Goal: Find specific page/section: Find specific page/section

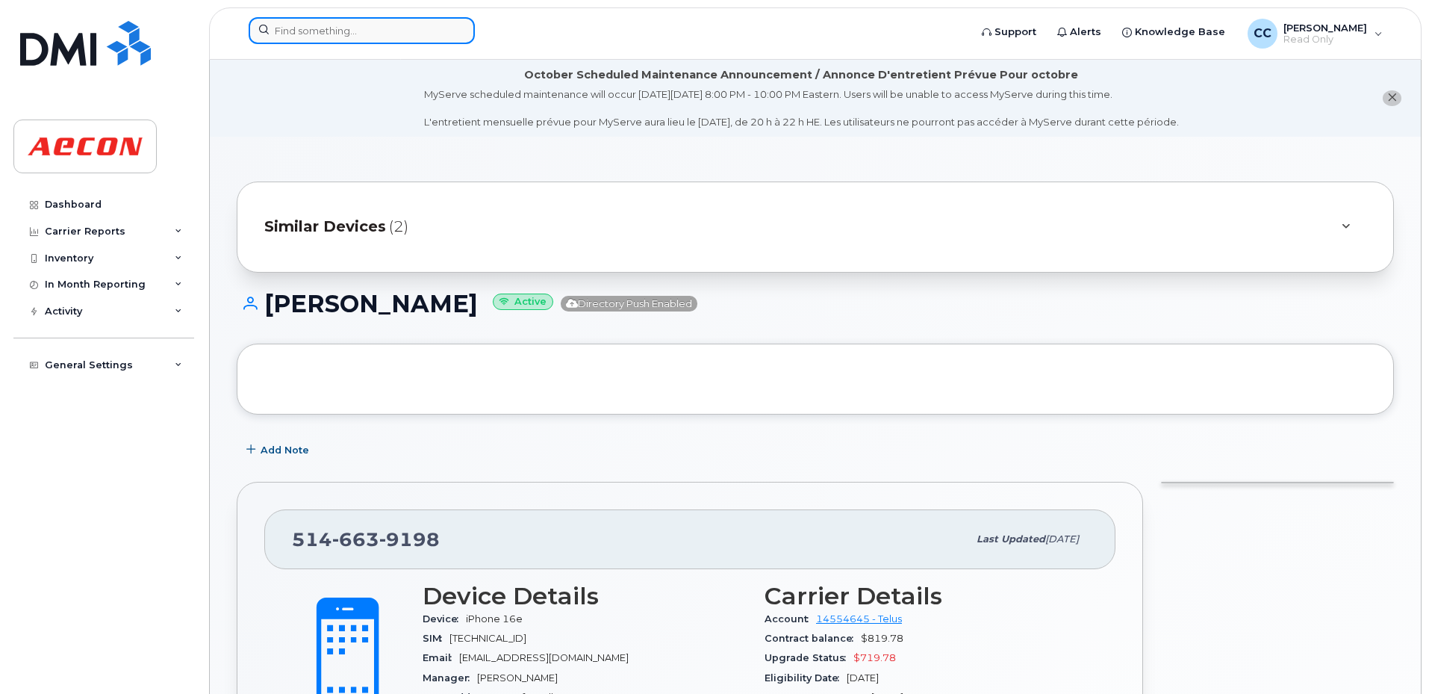
click at [312, 27] on input at bounding box center [362, 30] width 226 height 27
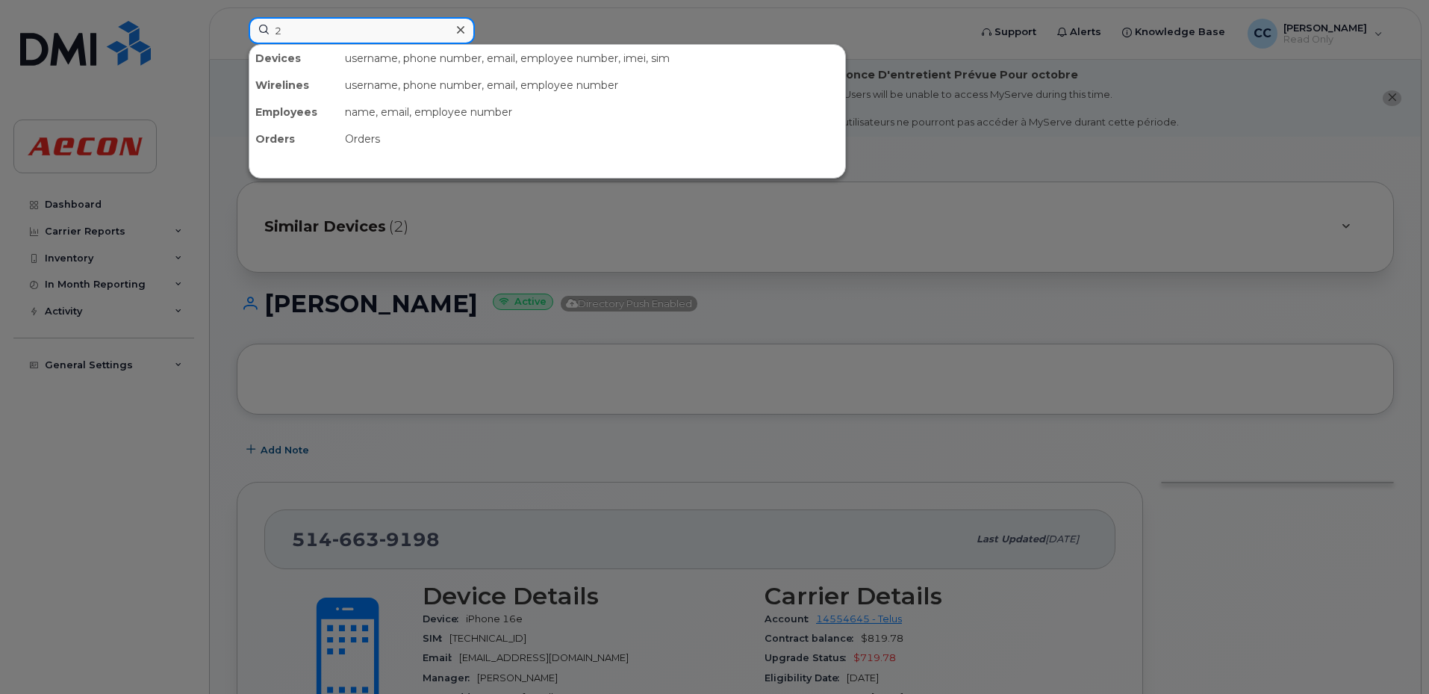
paste input "633622638"
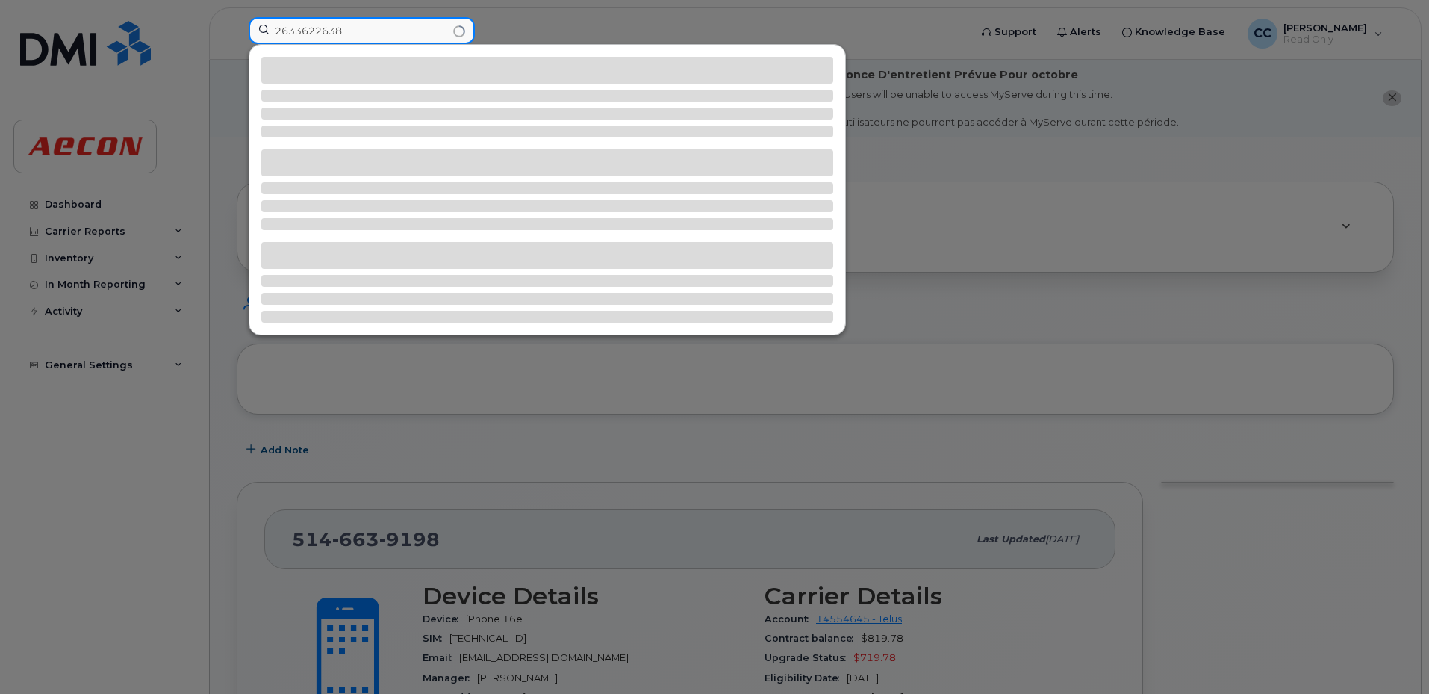
type input "2633622638"
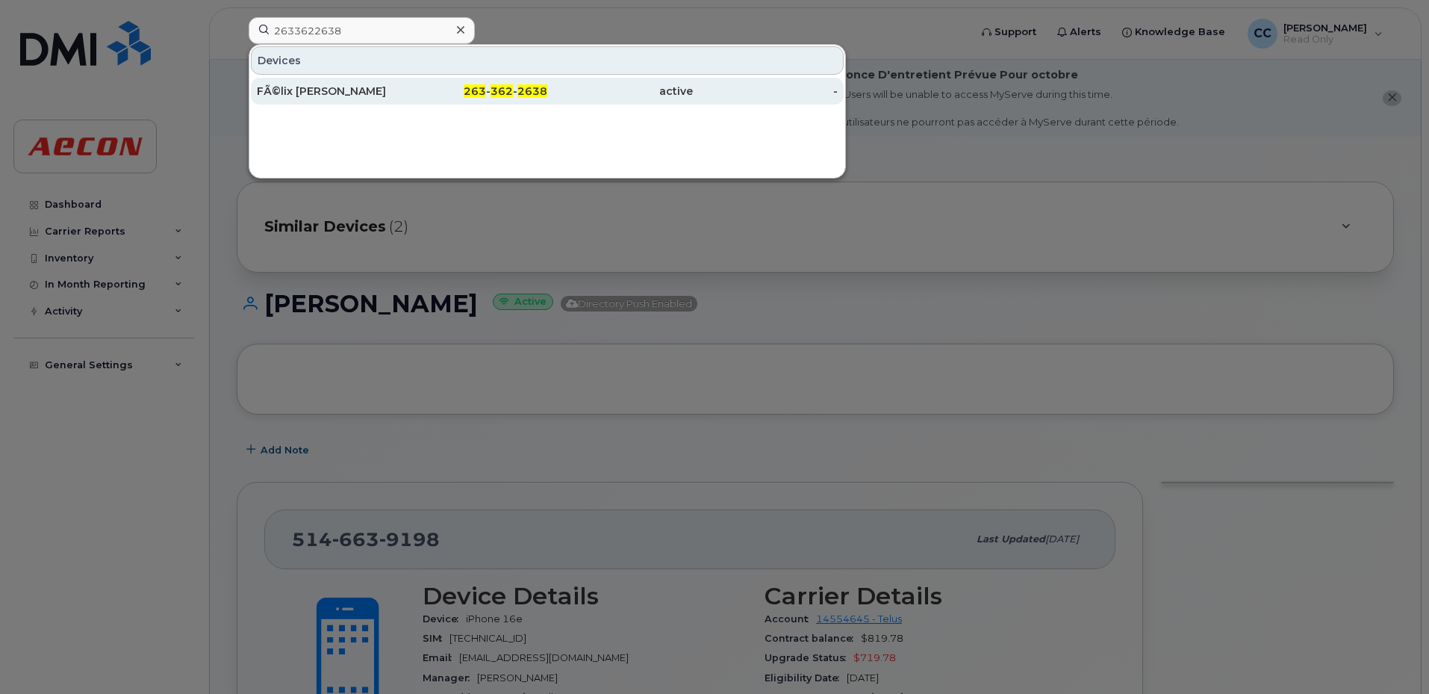
click at [325, 87] on div "FÃ©lix [PERSON_NAME]" at bounding box center [330, 91] width 146 height 15
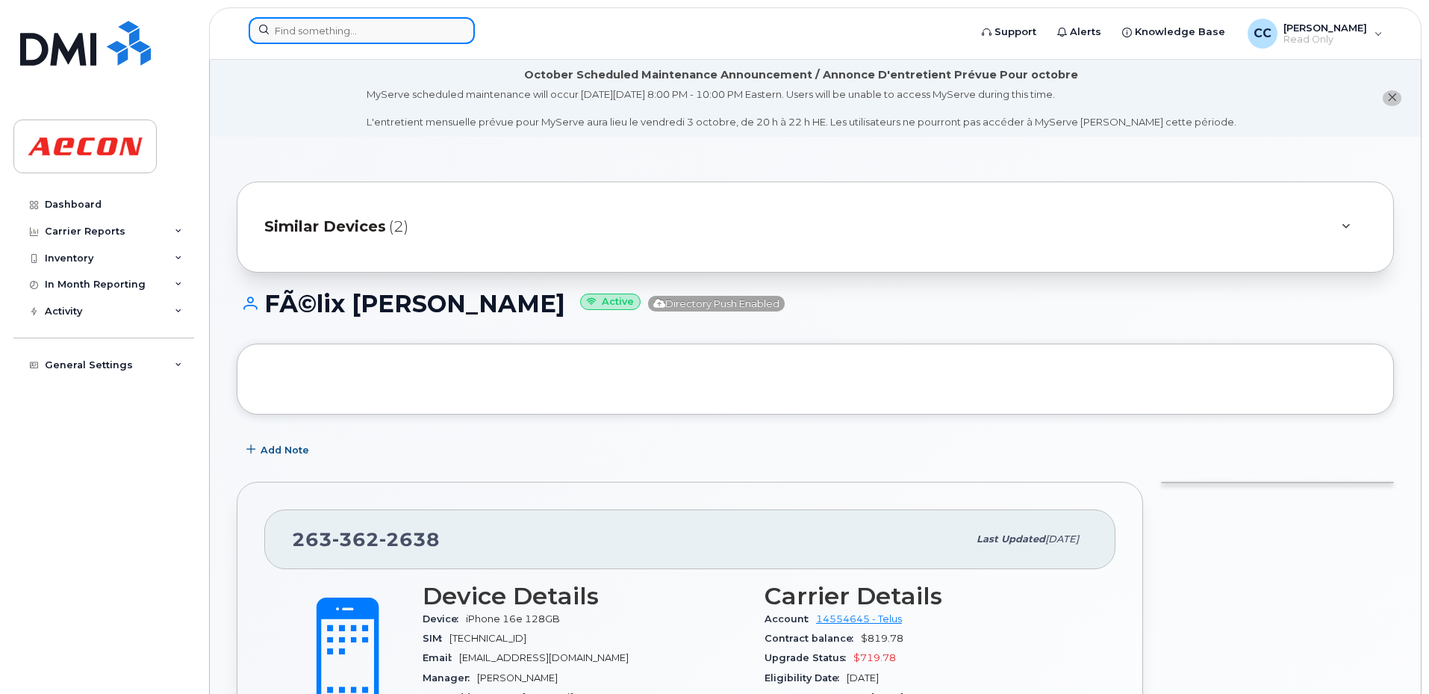
click at [324, 31] on input at bounding box center [362, 30] width 226 height 27
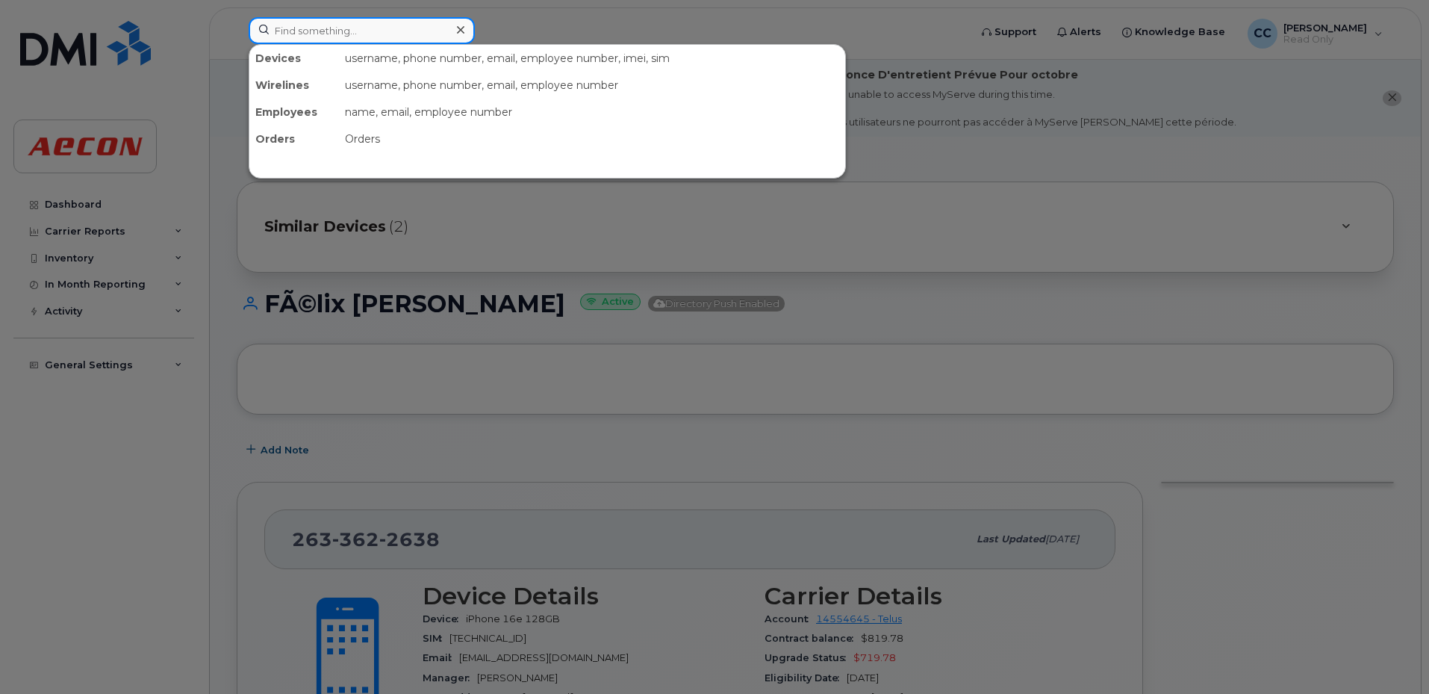
paste input "633622638"
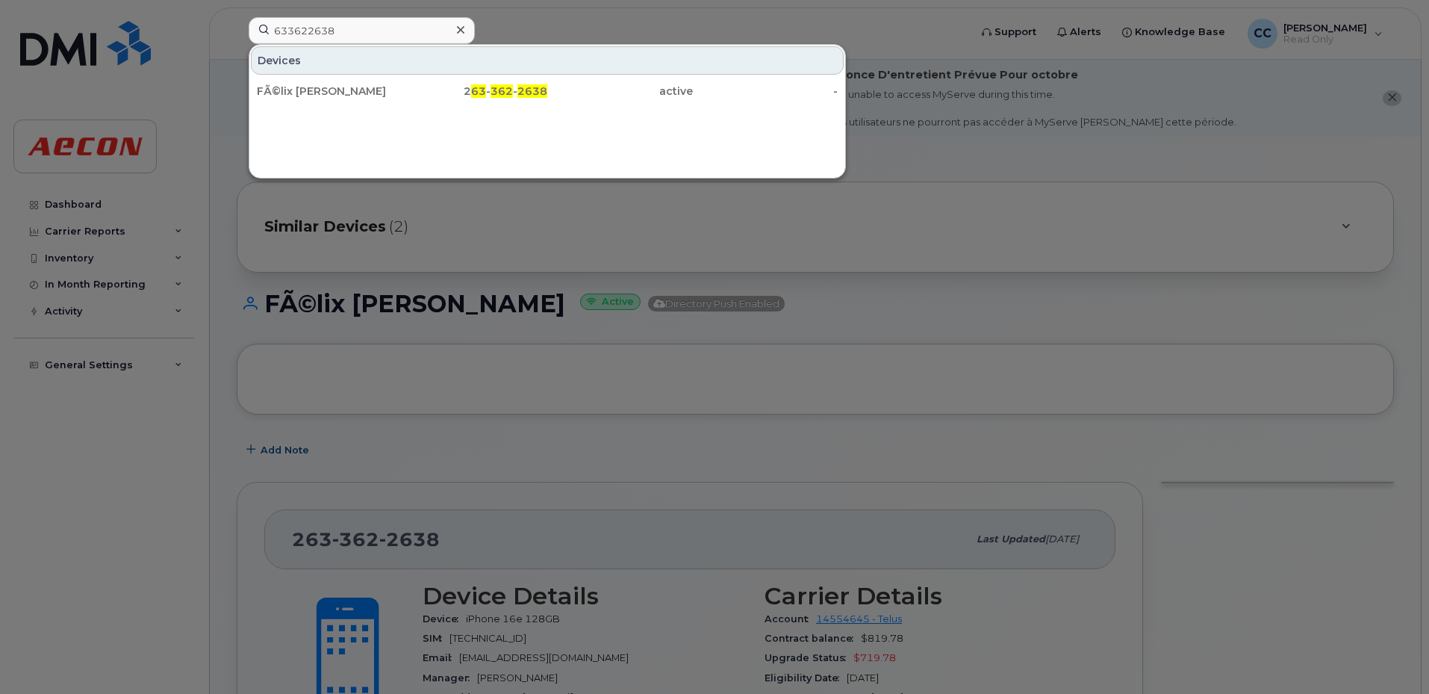
click at [291, 259] on div at bounding box center [714, 347] width 1429 height 694
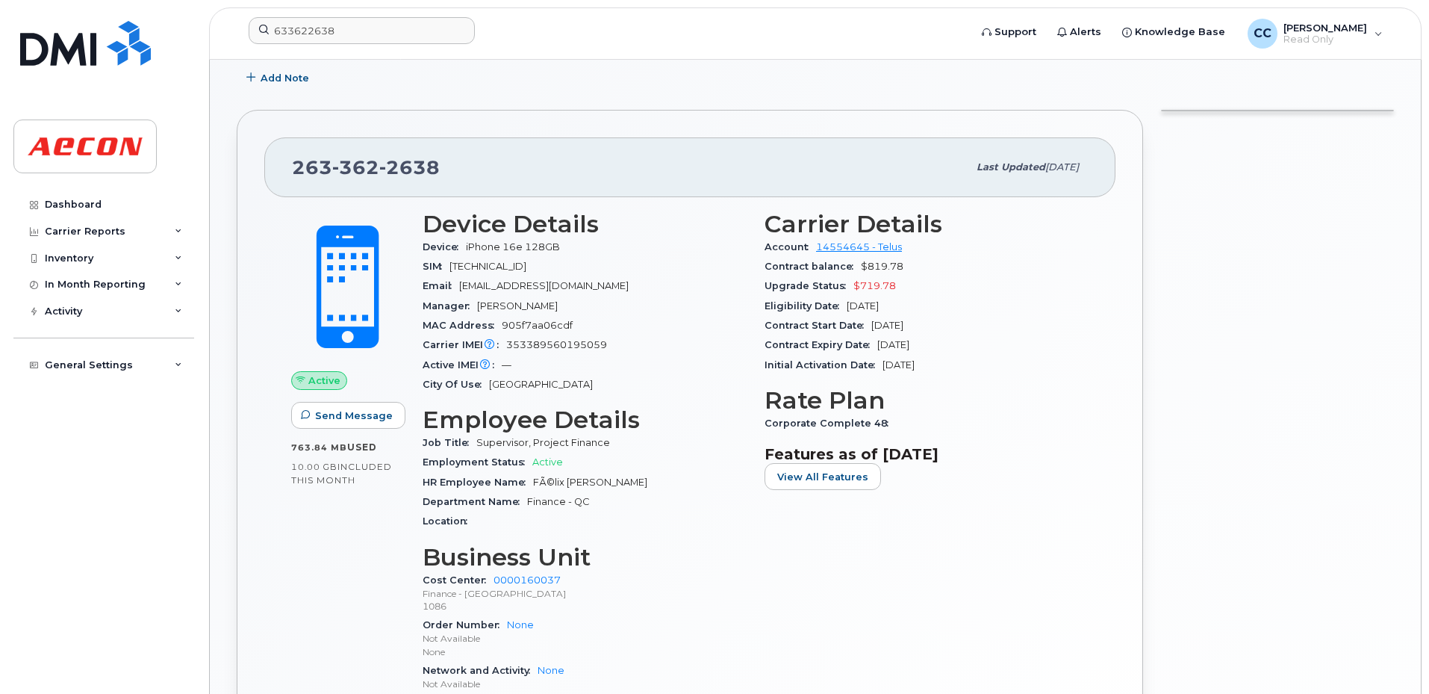
scroll to position [215, 0]
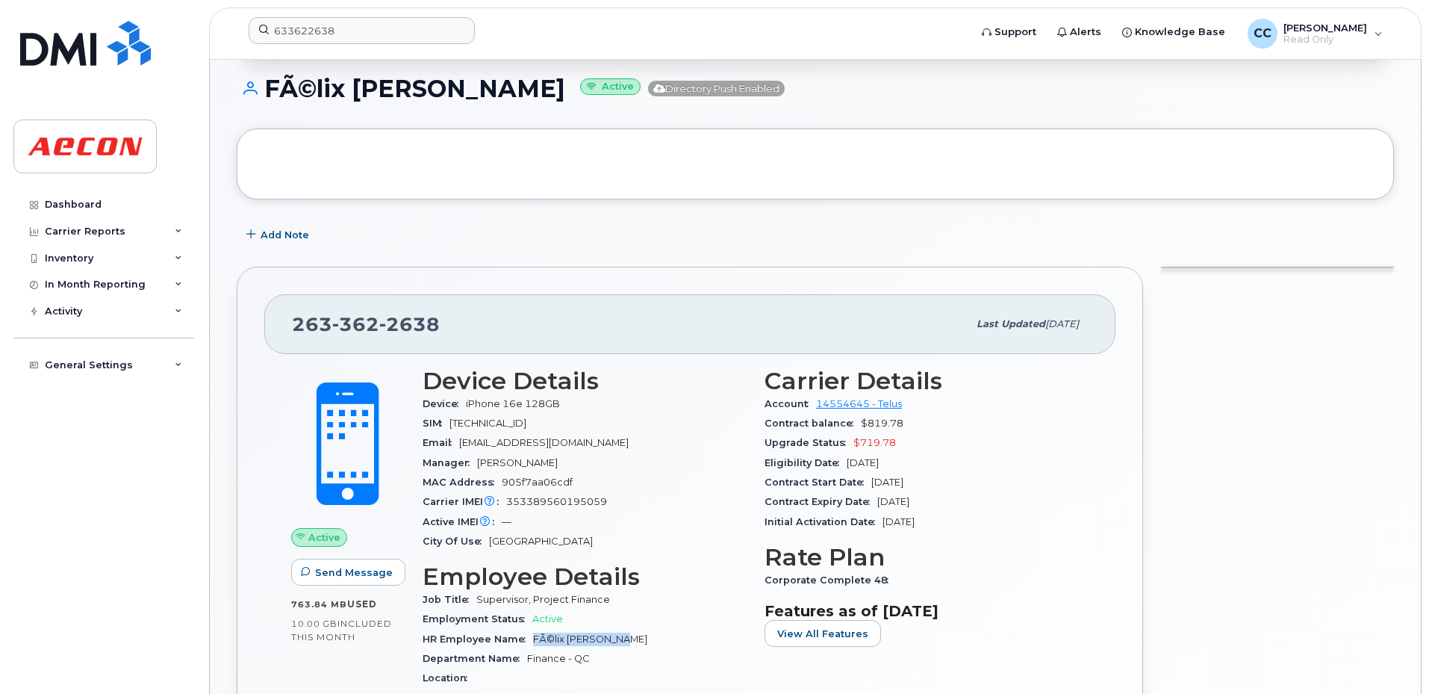
drag, startPoint x: 624, startPoint y: 645, endPoint x: 531, endPoint y: 641, distance: 93.4
click at [531, 641] on div "HR Employee Name FÃ©lix Bigaouette" at bounding box center [585, 638] width 324 height 19
copy span "FÃ©lix Bigaouette"
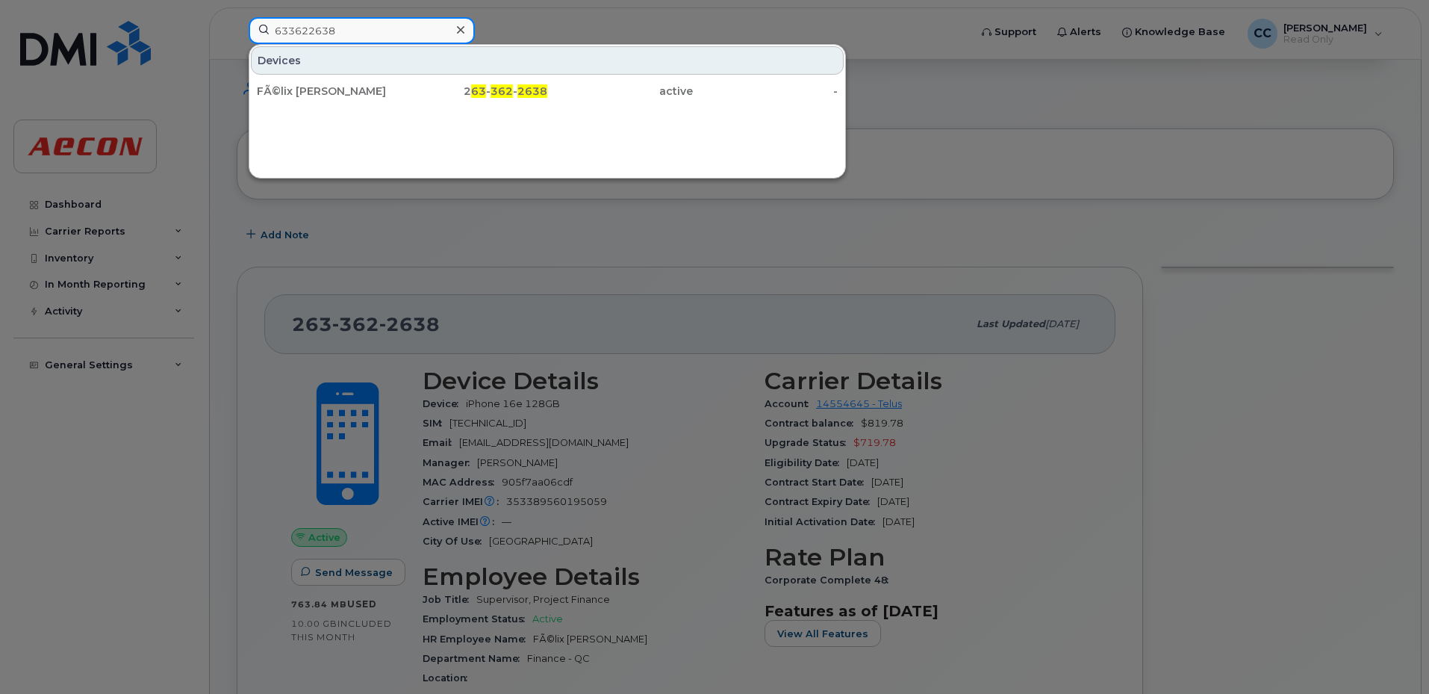
click at [327, 28] on input "633622638" at bounding box center [362, 30] width 226 height 27
drag, startPoint x: 361, startPoint y: 33, endPoint x: -41, endPoint y: 11, distance: 402.2
click at [0, 11] on html "633622638 Devices FÃ©lix Bigaouette 2 63 - 362 - 2638 active - Support Alerts K…" at bounding box center [714, 538] width 1429 height 1506
paste input "4165234729"
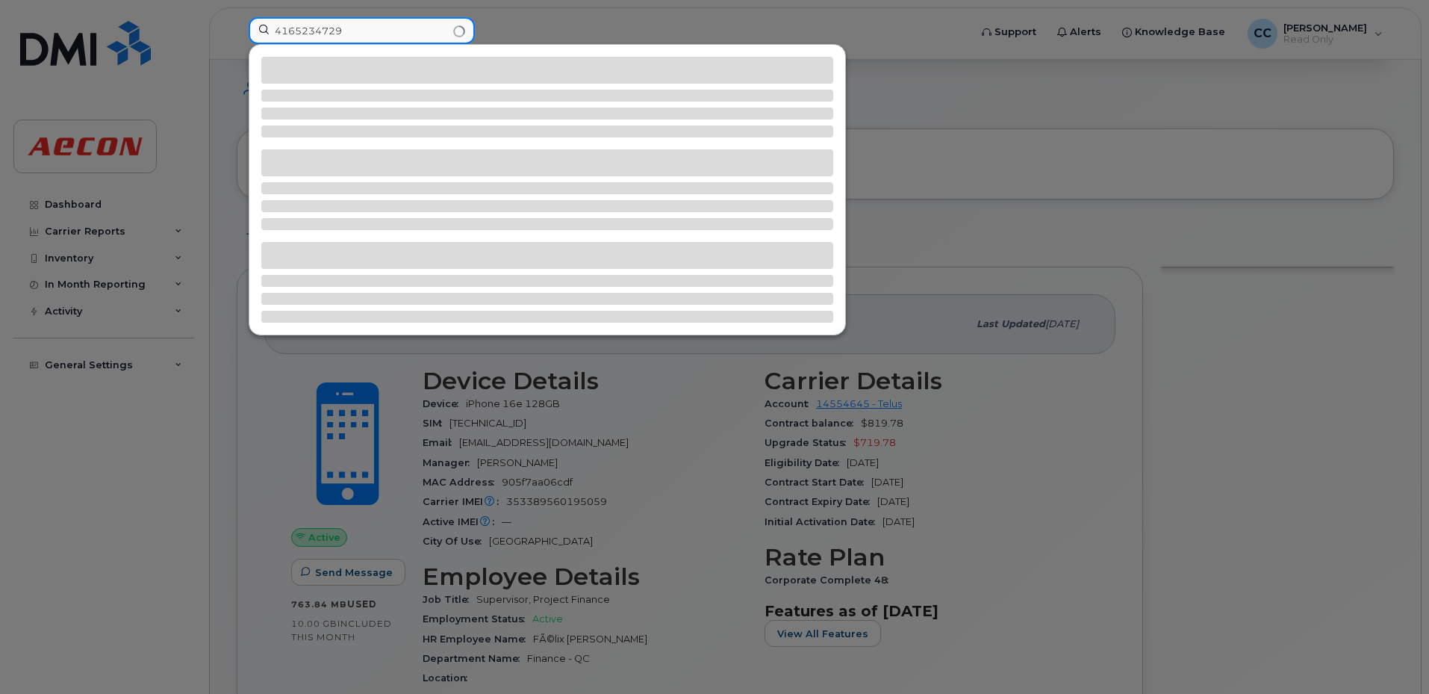
type input "4165234729"
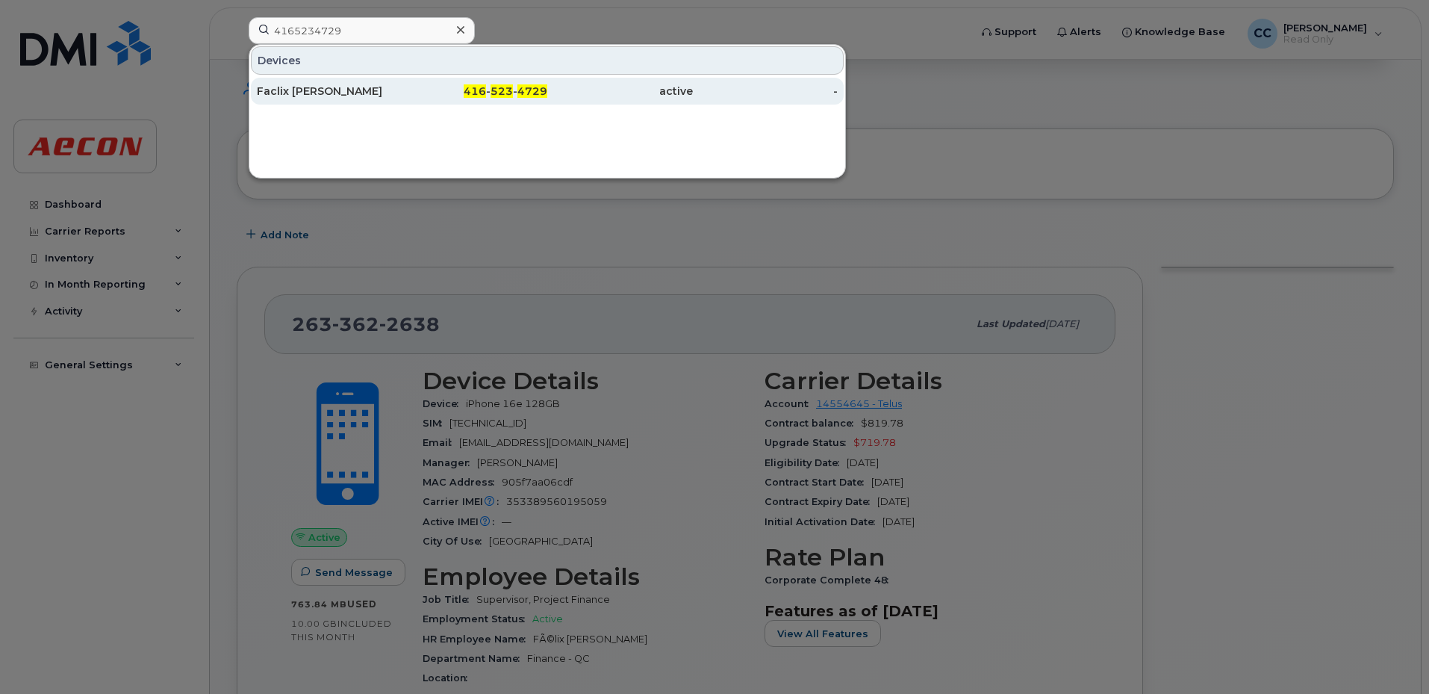
click at [502, 90] on span "523" at bounding box center [501, 90] width 22 height 13
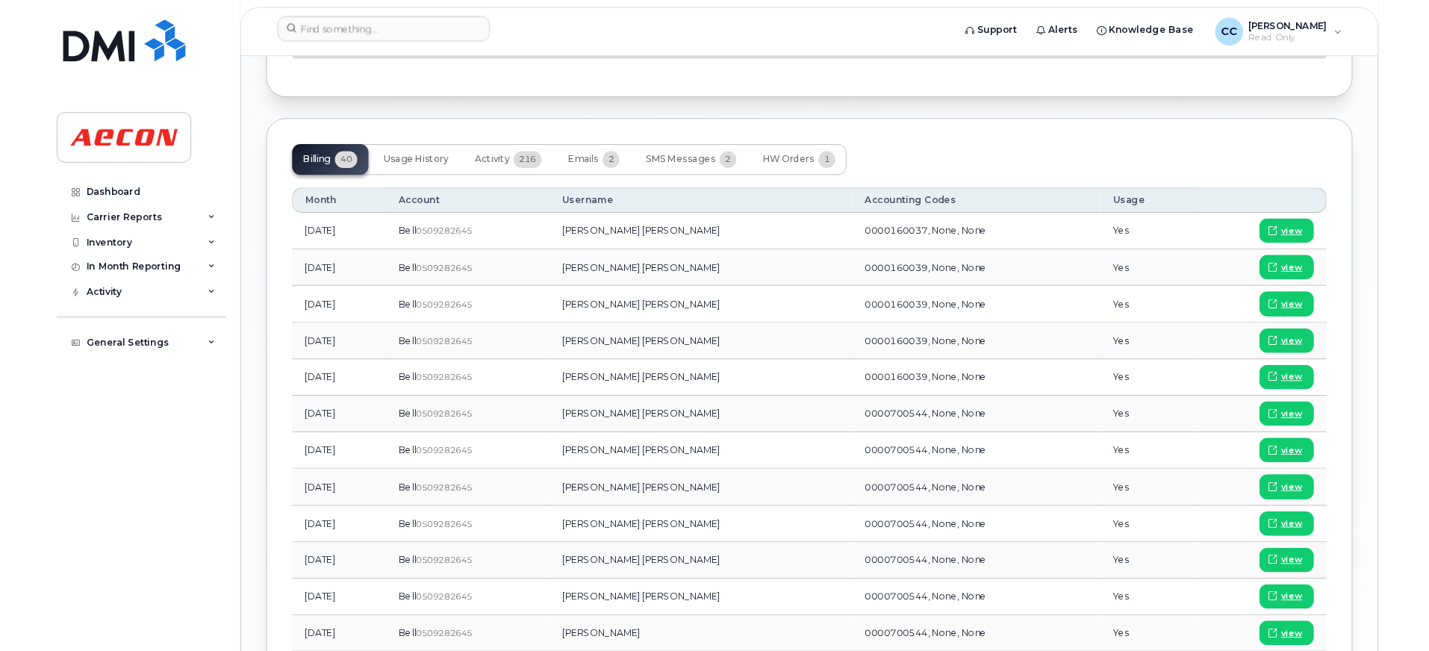
scroll to position [1493, 0]
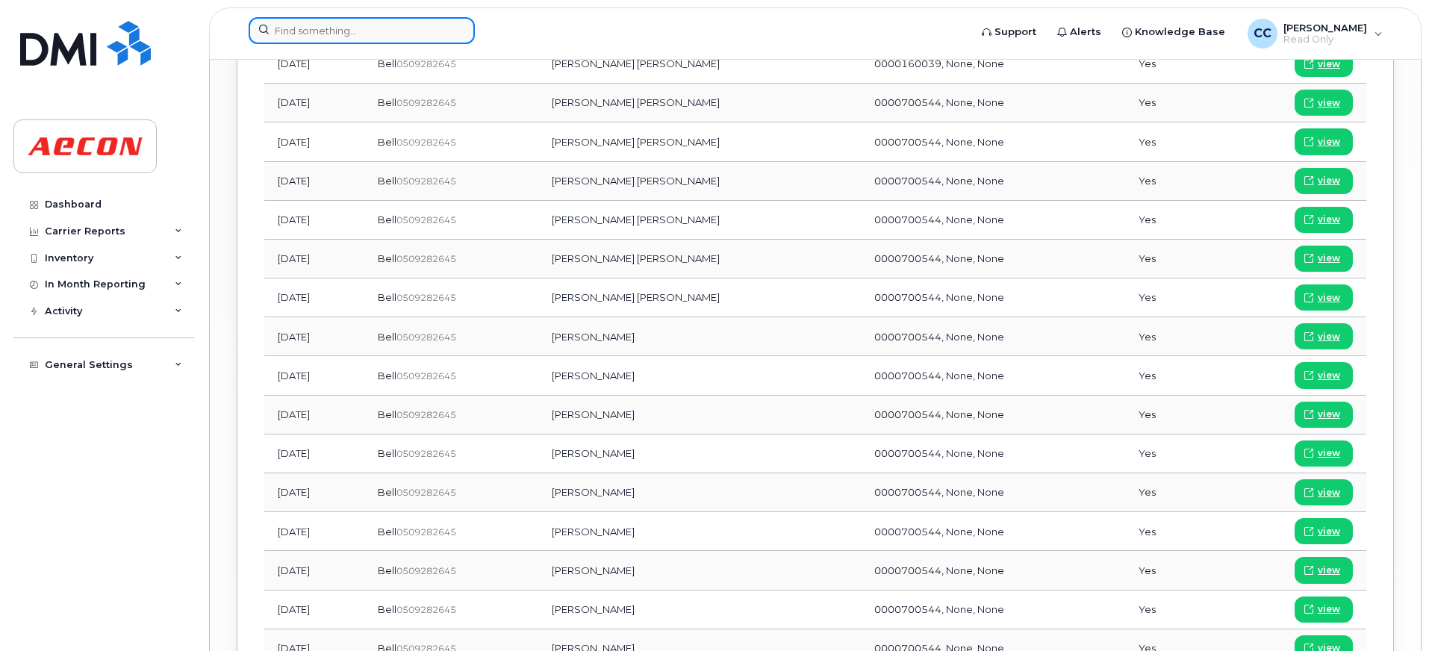
click at [335, 37] on input at bounding box center [362, 30] width 226 height 27
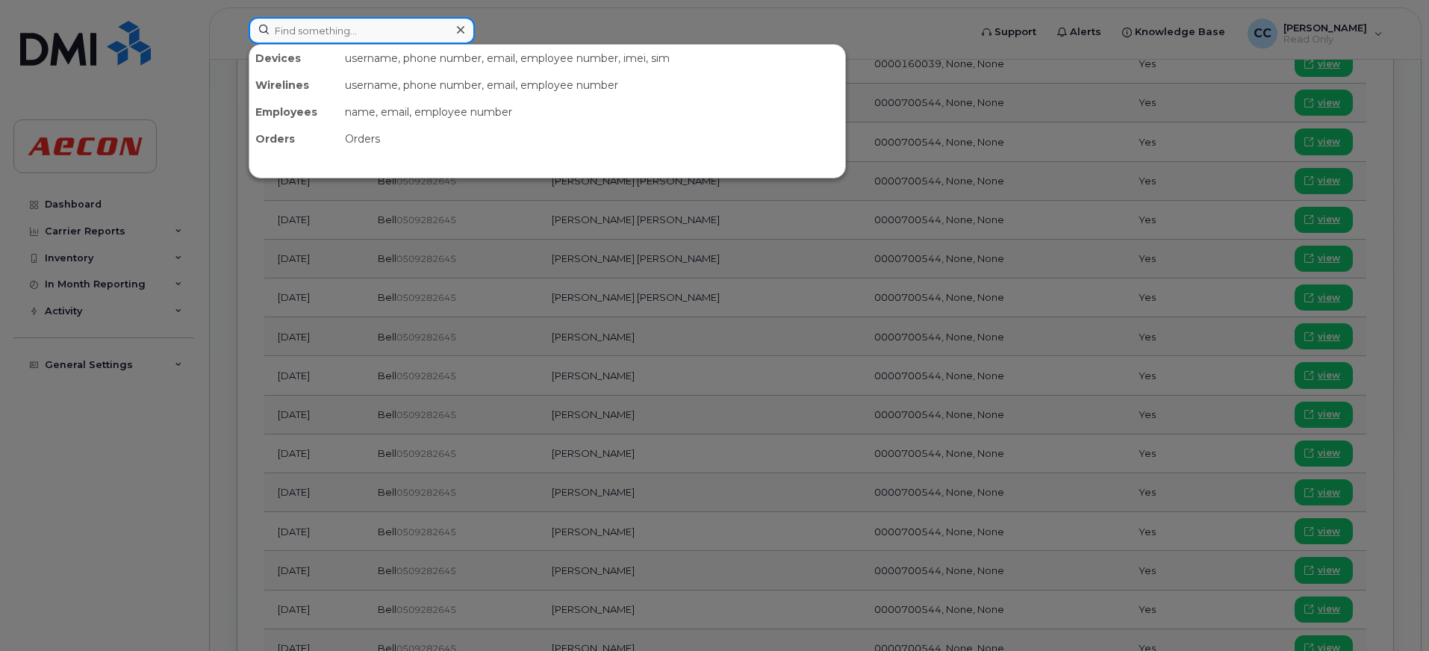
paste input "4383647781"
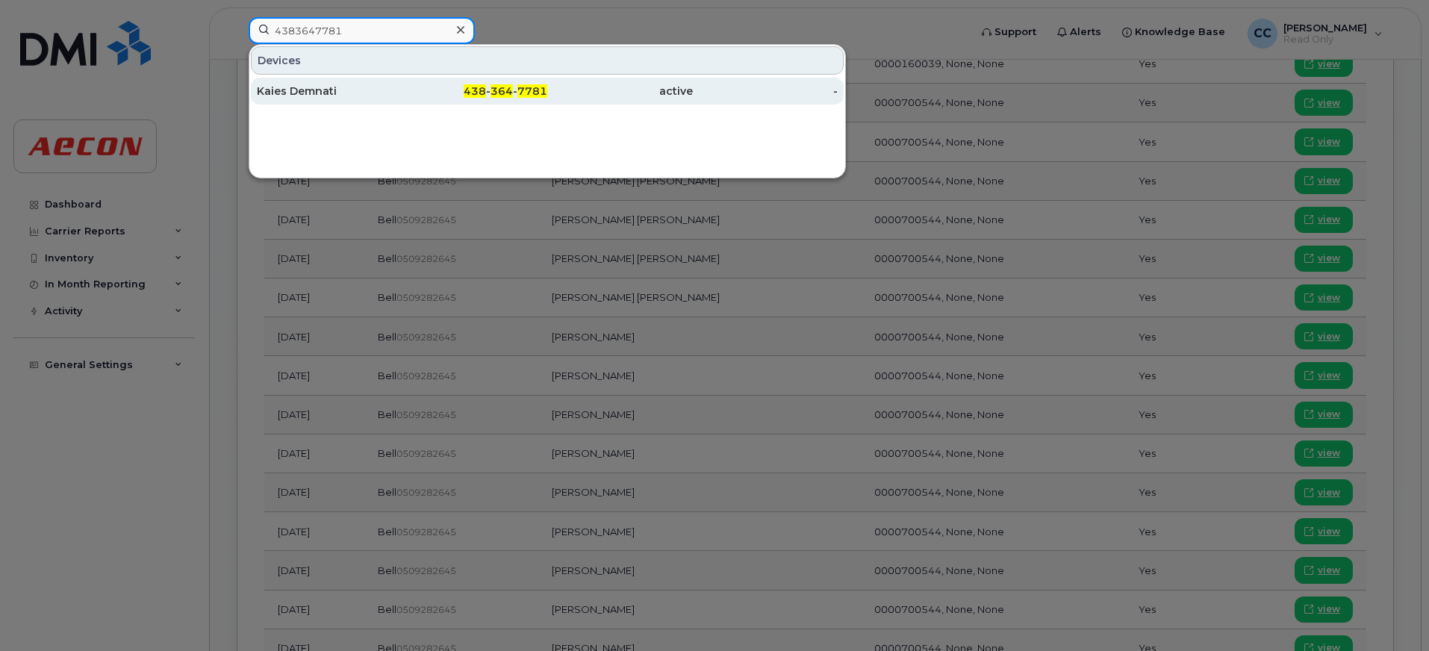
type input "4383647781"
click at [399, 90] on div "Kaies Demnati" at bounding box center [330, 91] width 146 height 15
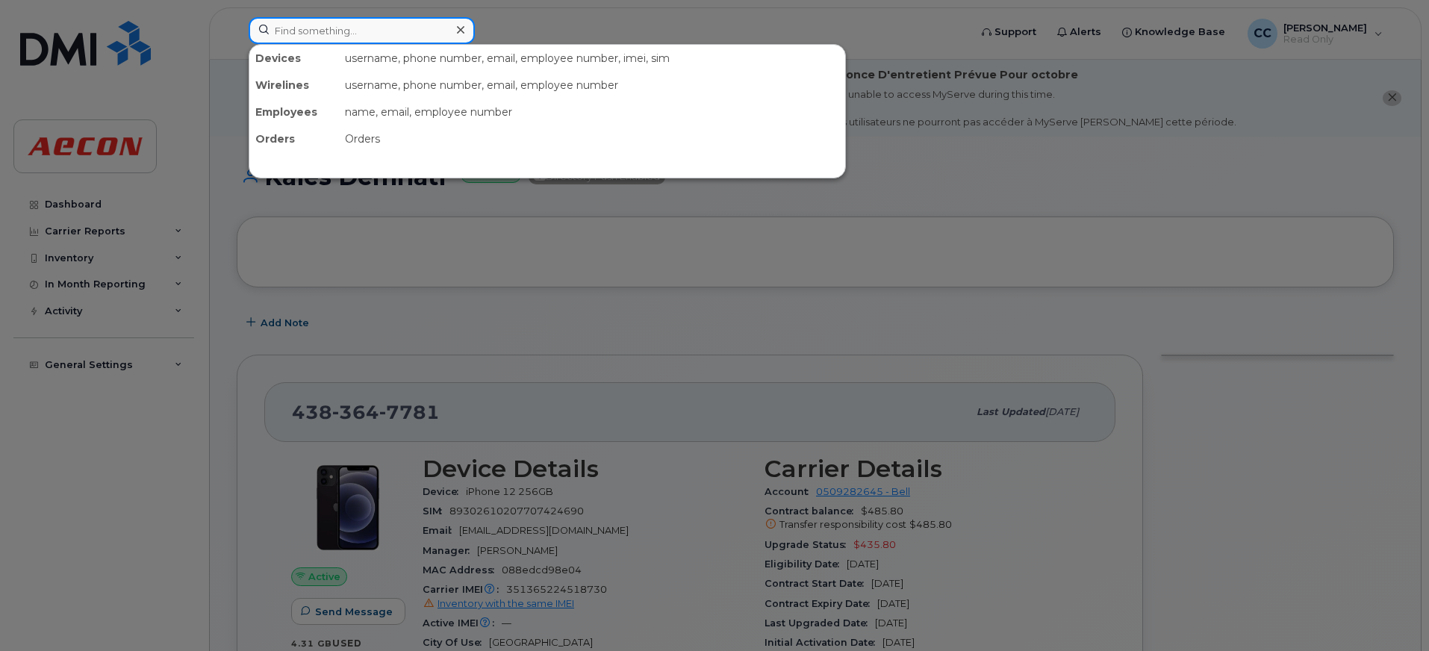
click at [352, 32] on input at bounding box center [362, 30] width 226 height 27
paste input "4384663326"
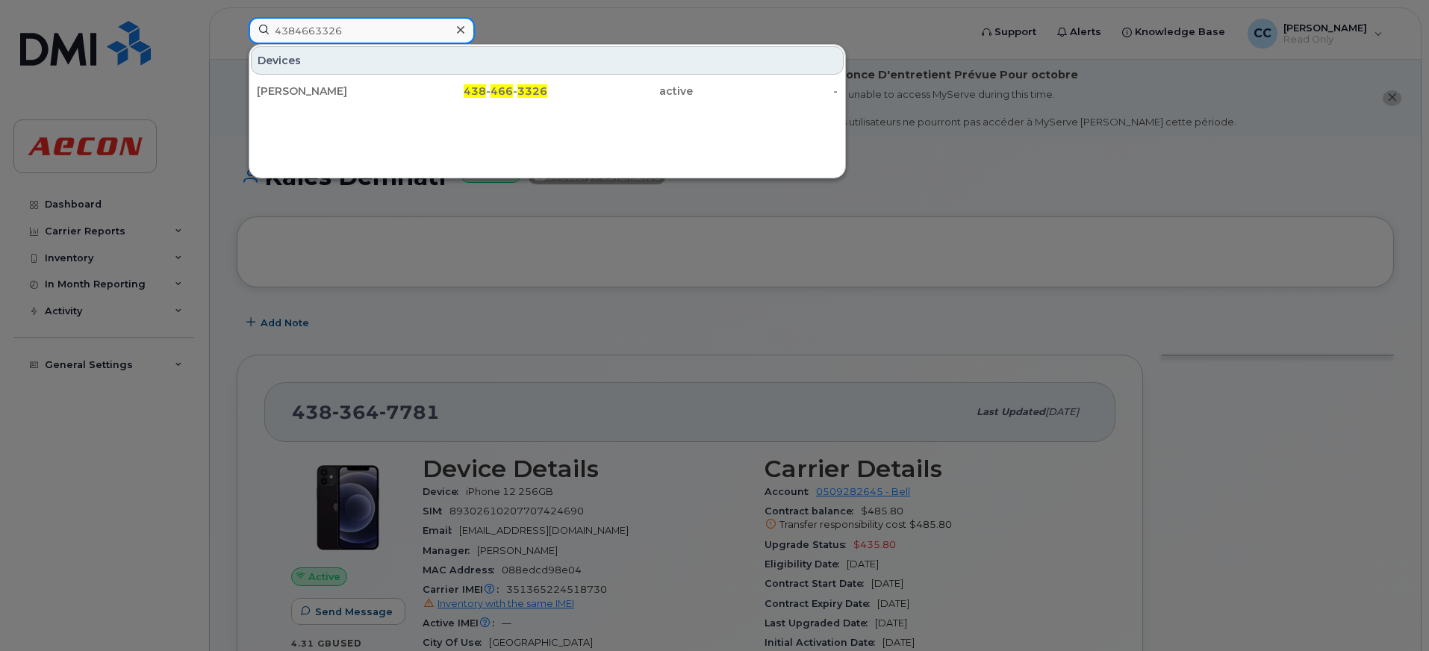
type input "4384663326"
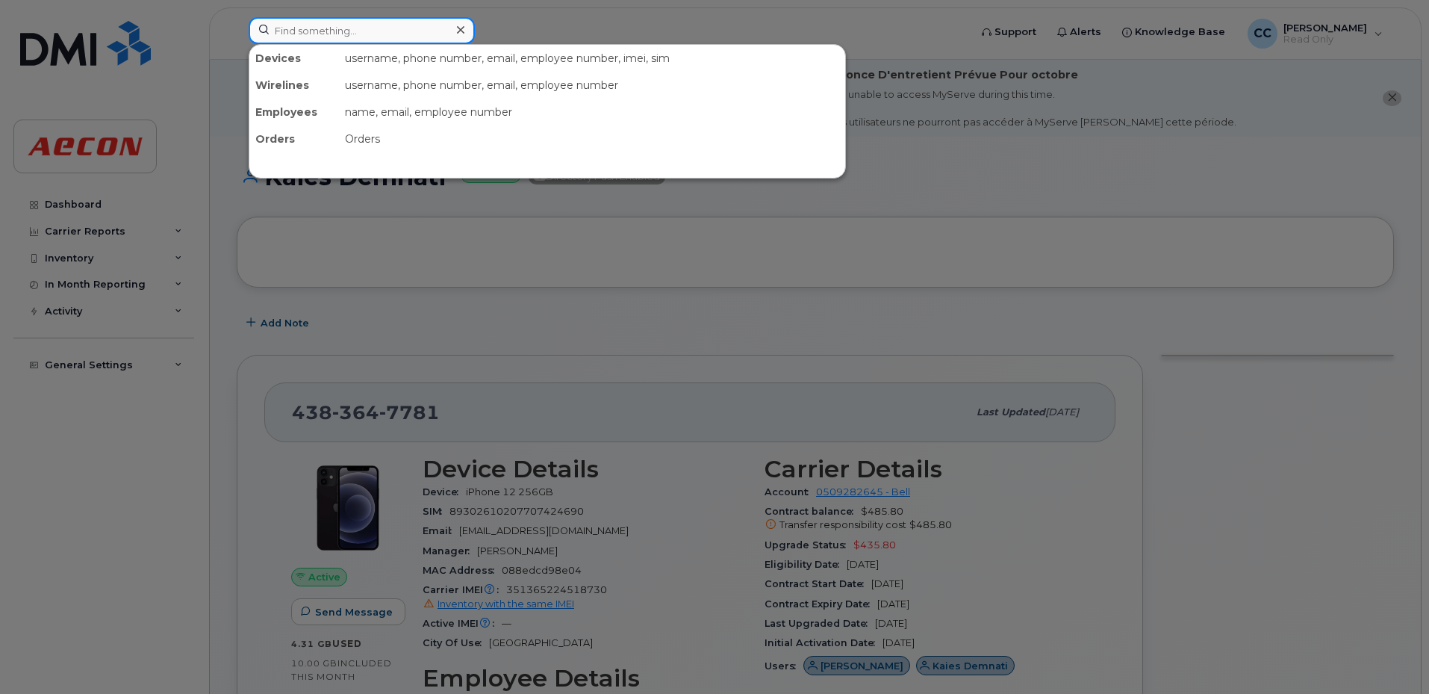
click at [320, 39] on input at bounding box center [362, 30] width 226 height 27
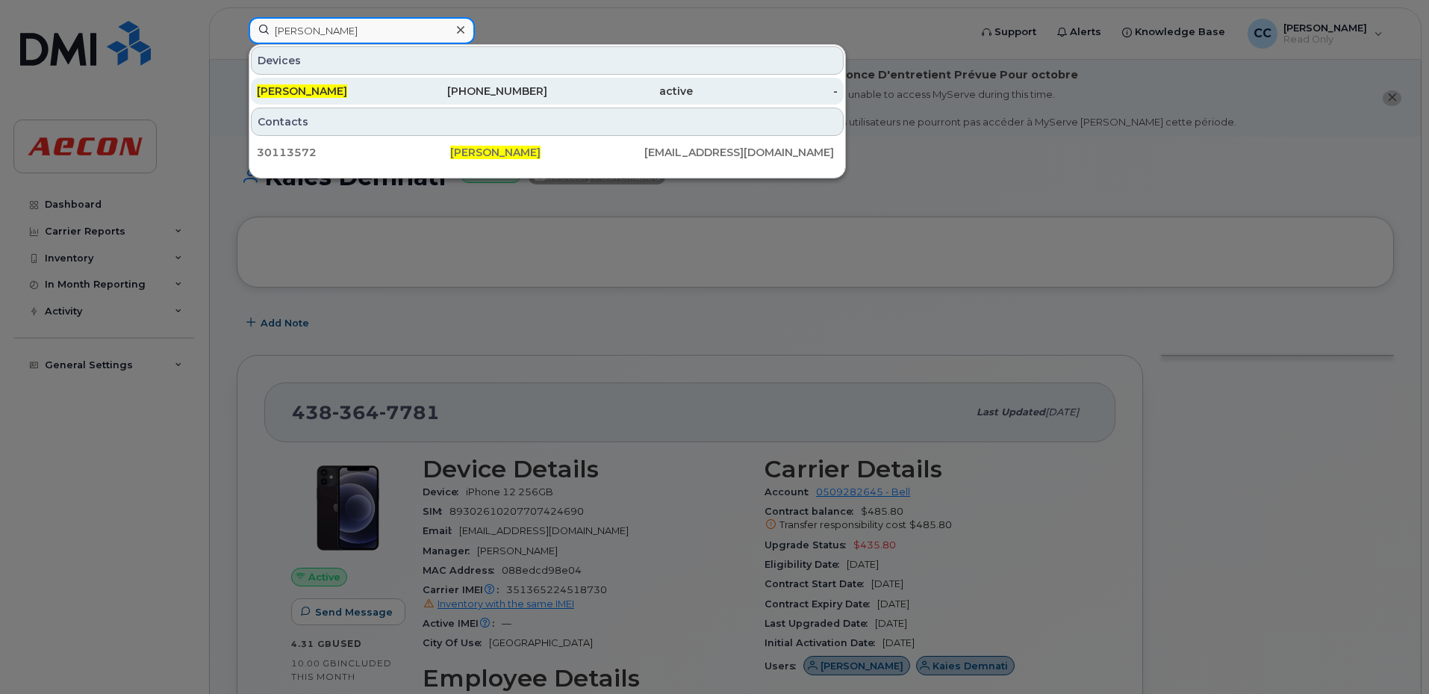
type input "[PERSON_NAME]"
click at [367, 96] on div "[PERSON_NAME]" at bounding box center [330, 91] width 146 height 15
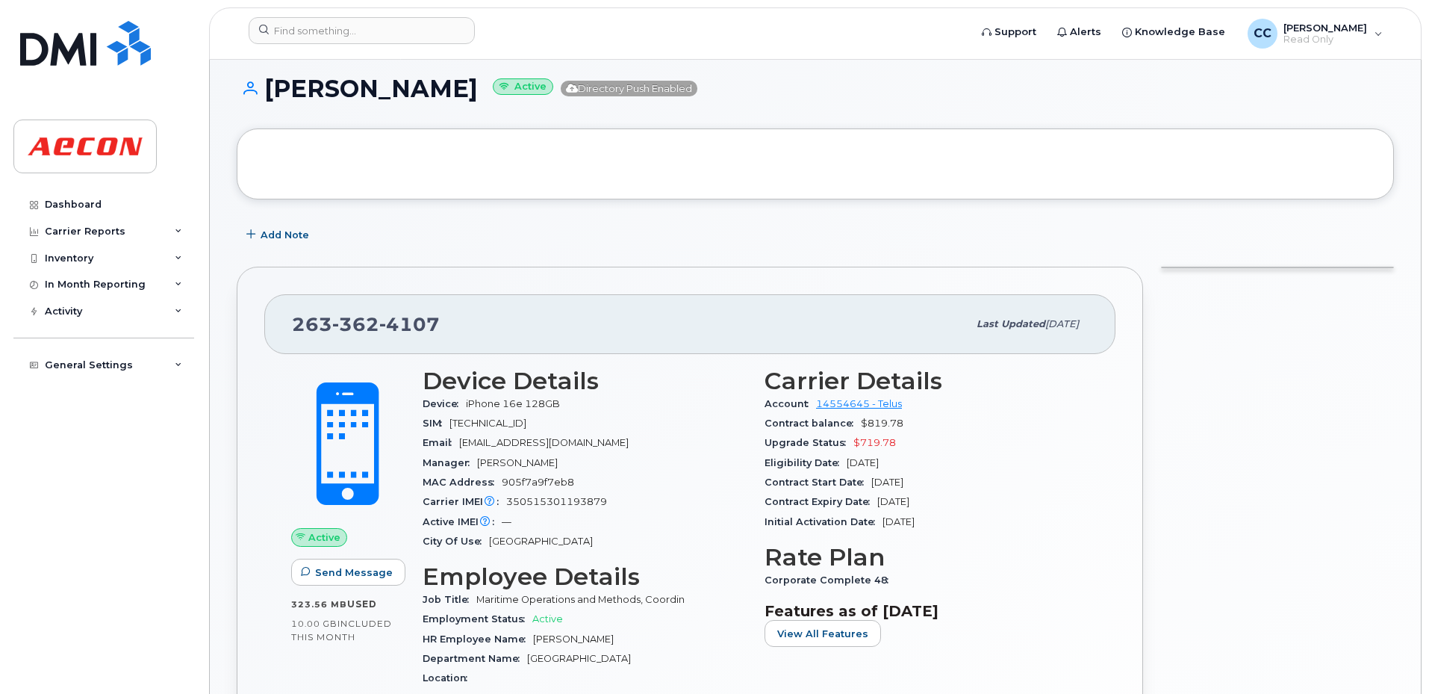
scroll to position [387, 0]
